Goal: Task Accomplishment & Management: Manage account settings

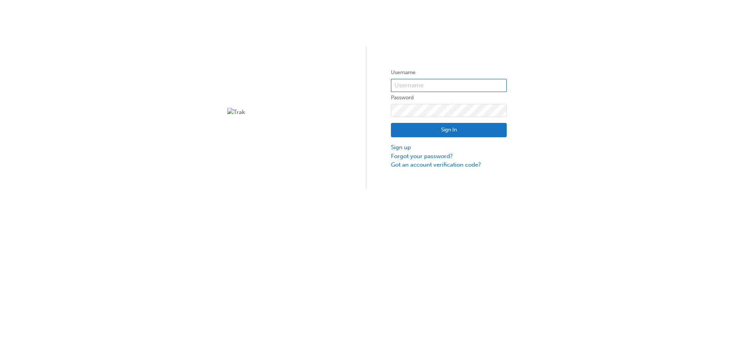
click at [418, 88] on input "text" at bounding box center [449, 85] width 116 height 13
type input "bf.lisa.bellion"
click at [388, 109] on div "Username bf.lisa.bellion Password Sign In Sign up Forgot your password? Got an …" at bounding box center [367, 94] width 734 height 189
click at [595, 187] on div "Username bf.lisa.bellion Password Sign In Sign up Forgot your password? Got an …" at bounding box center [367, 94] width 734 height 189
click at [408, 156] on link "Forgot your password?" at bounding box center [449, 156] width 116 height 9
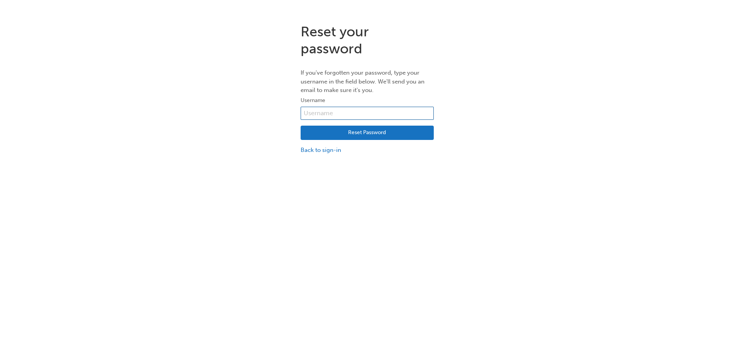
click at [373, 117] on input "text" at bounding box center [367, 113] width 133 height 13
type input "bf.lisa.bellion"
drag, startPoint x: 380, startPoint y: 134, endPoint x: 388, endPoint y: 136, distance: 8.6
click at [381, 134] on button "Reset Password" at bounding box center [367, 132] width 133 height 15
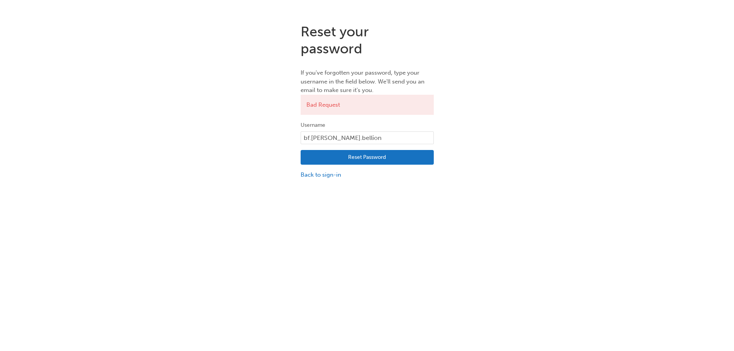
click at [366, 155] on button "Reset Password" at bounding box center [367, 157] width 133 height 15
drag, startPoint x: 346, startPoint y: 139, endPoint x: 271, endPoint y: 134, distance: 74.3
click at [271, 134] on div "Reset your password If you've forgotten your password, type your username in th…" at bounding box center [367, 100] width 734 height 167
click at [521, 127] on div "Reset your password If you've forgotten your password, type your username in th…" at bounding box center [367, 100] width 734 height 167
click at [412, 154] on button "Reset Password" at bounding box center [367, 157] width 133 height 15
